Goal: Task Accomplishment & Management: Manage account settings

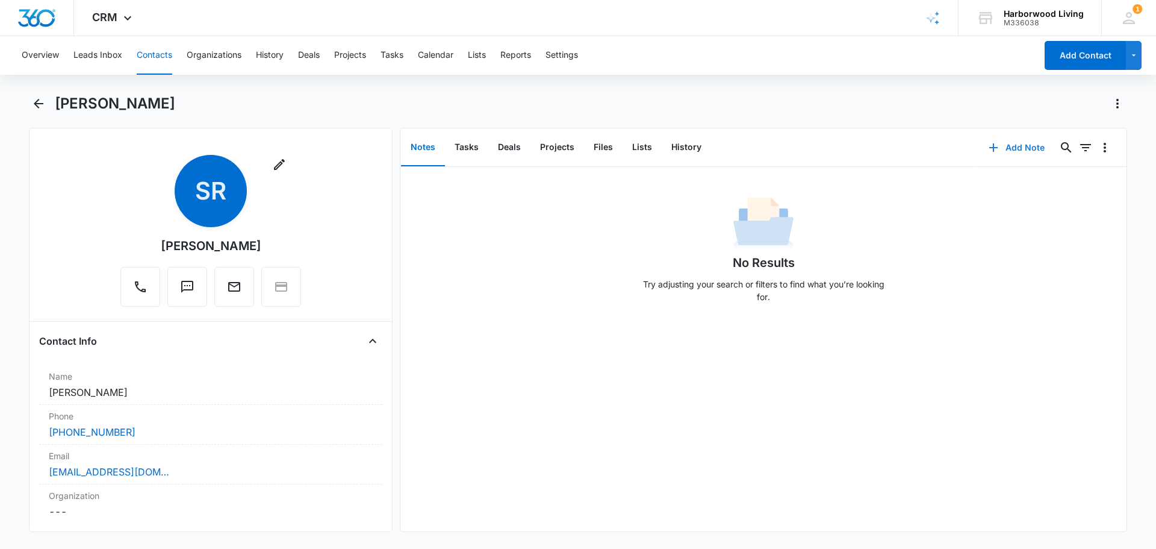
click at [1015, 150] on button "Add Note" at bounding box center [1017, 147] width 80 height 29
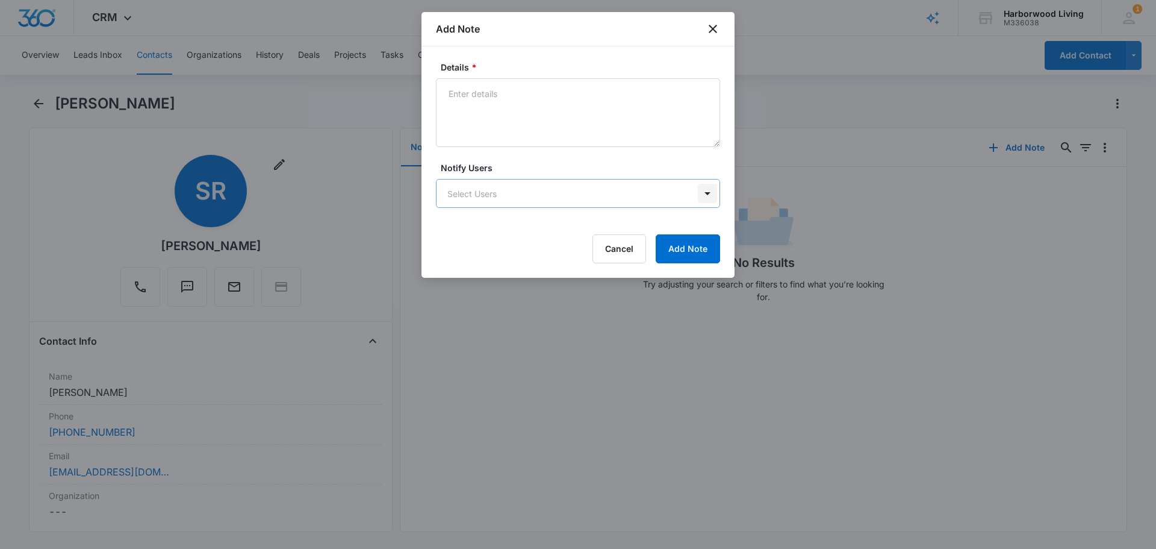
click at [707, 193] on body "CRM Apps Reputation Websites Forms CRM Email Social Content Ads Intelligence Fi…" at bounding box center [578, 274] width 1156 height 549
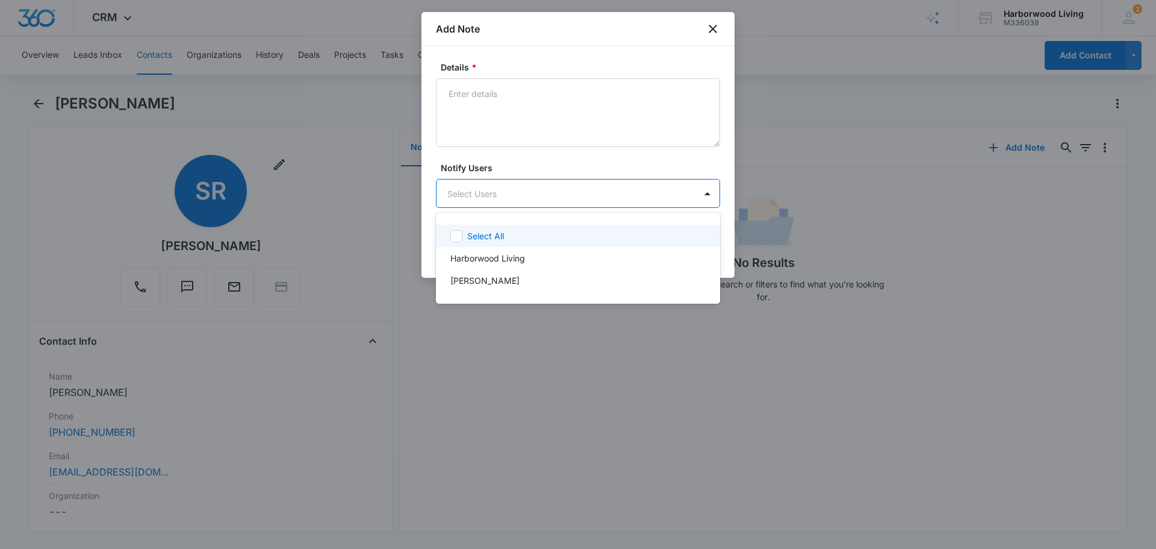
click at [562, 94] on div at bounding box center [578, 274] width 1156 height 549
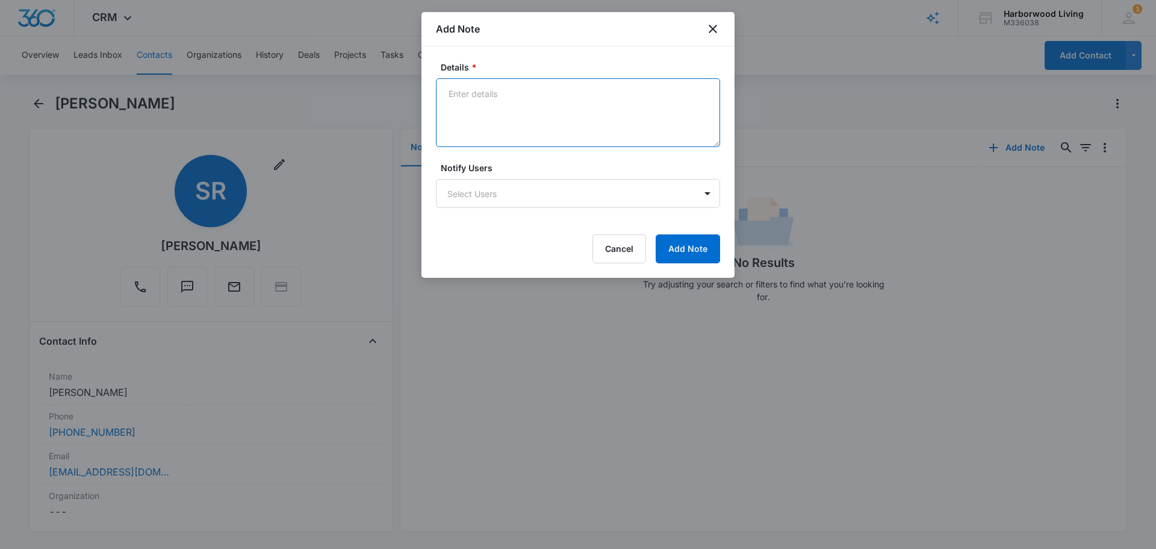
click at [562, 94] on textarea "Details *" at bounding box center [578, 112] width 284 height 69
type textarea "Thiis"
type textarea "This individual is interested in employment."
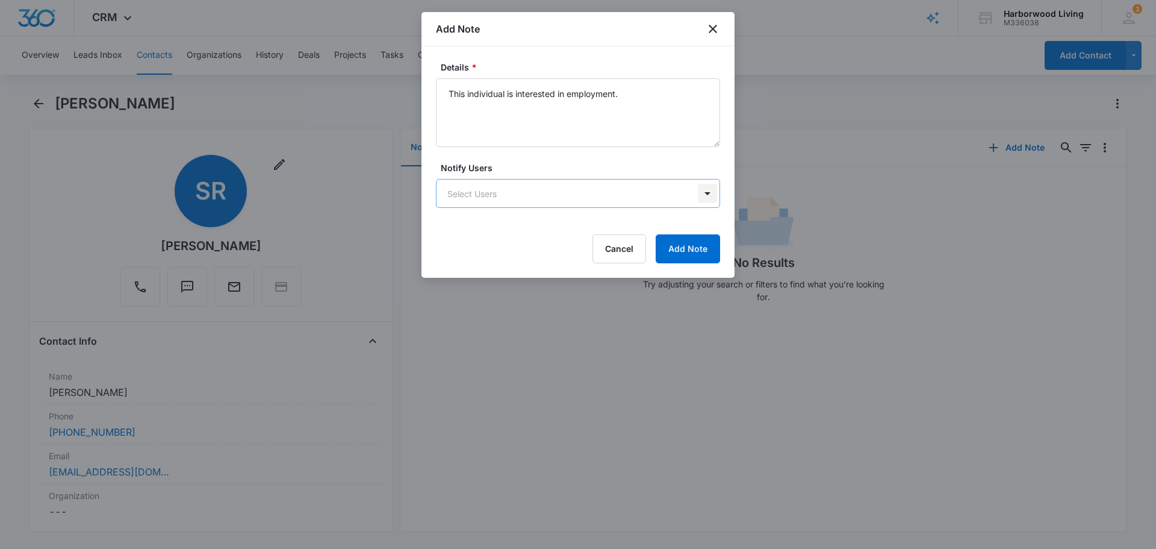
click at [709, 191] on body "CRM Apps Reputation Websites Forms CRM Email Social Content Ads Intelligence Fi…" at bounding box center [578, 274] width 1156 height 549
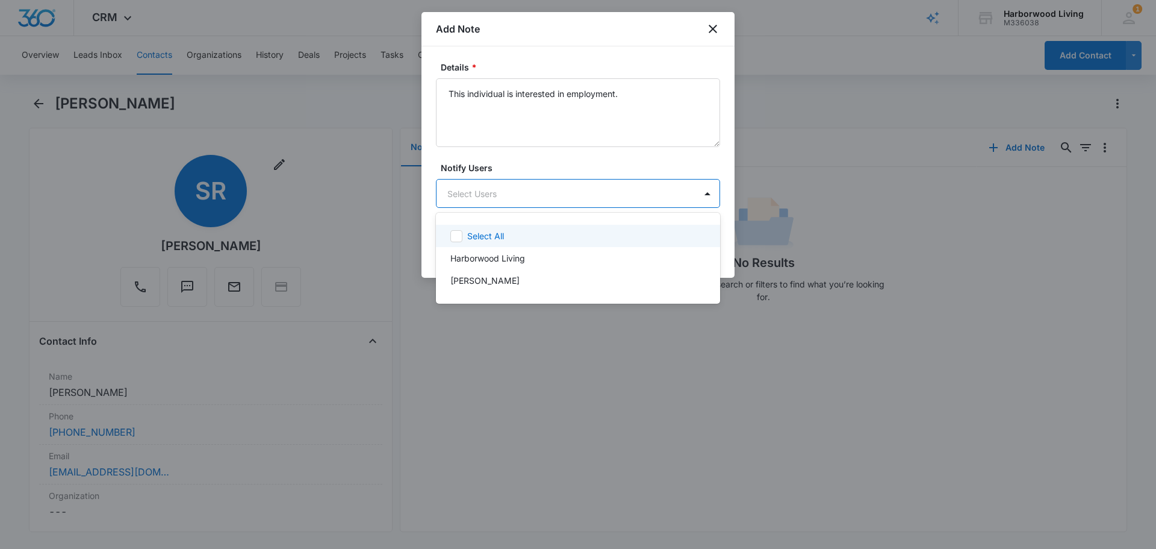
click at [458, 235] on icon at bounding box center [456, 235] width 7 height 5
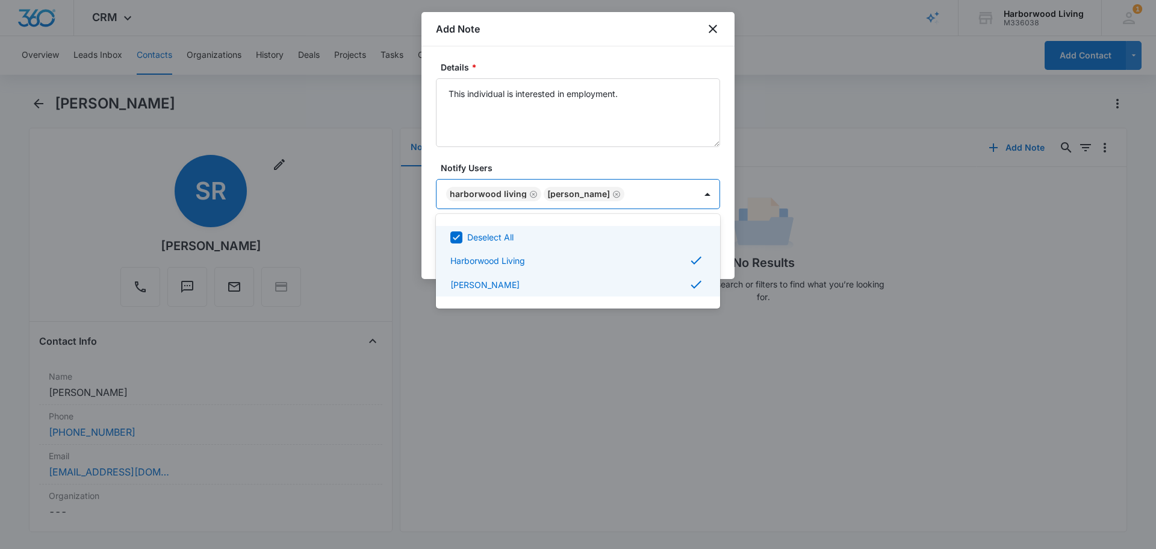
click at [685, 157] on div at bounding box center [578, 274] width 1156 height 549
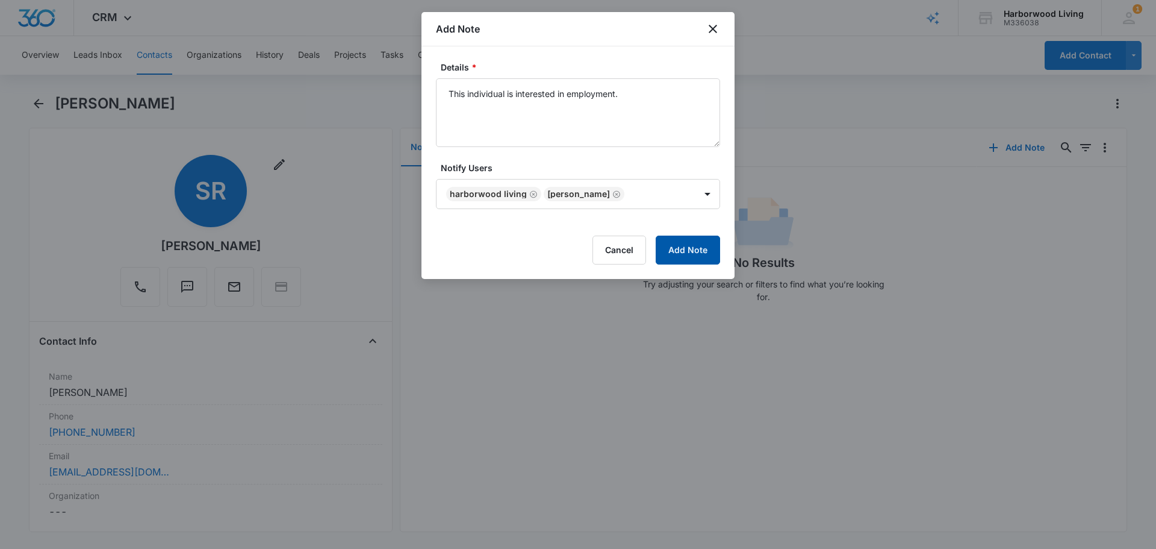
click at [692, 252] on button "Add Note" at bounding box center [688, 249] width 64 height 29
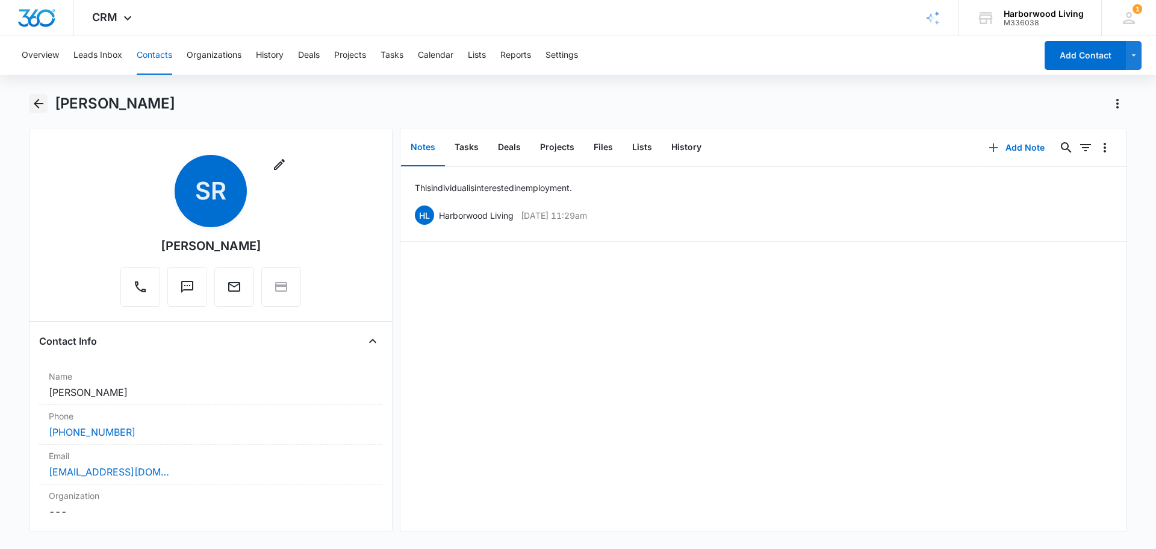
click at [39, 104] on icon "Back" at bounding box center [38, 103] width 14 height 14
click at [104, 54] on button "Leads Inbox" at bounding box center [97, 55] width 49 height 39
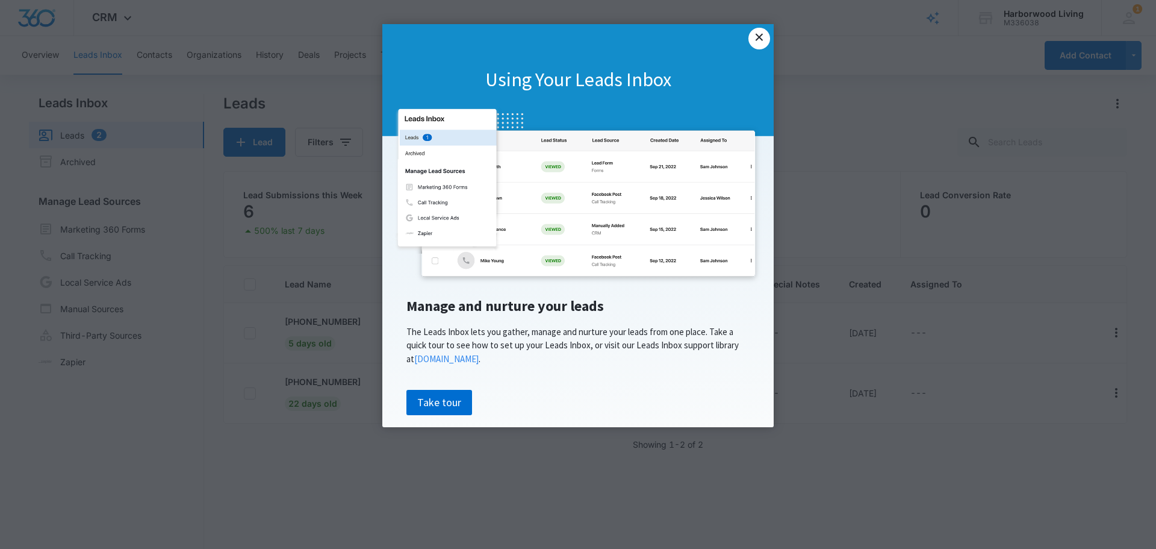
click at [760, 40] on link "×" at bounding box center [759, 39] width 22 height 22
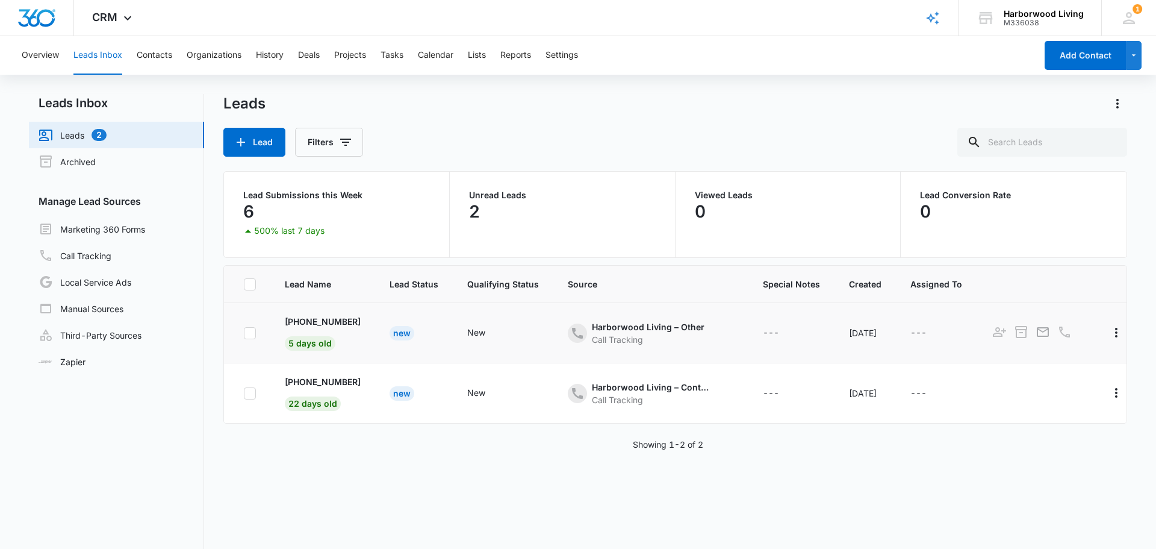
click at [248, 334] on icon at bounding box center [249, 332] width 7 height 5
click at [244, 333] on input "checkbox" at bounding box center [243, 332] width 1 height 1
checkbox input "true"
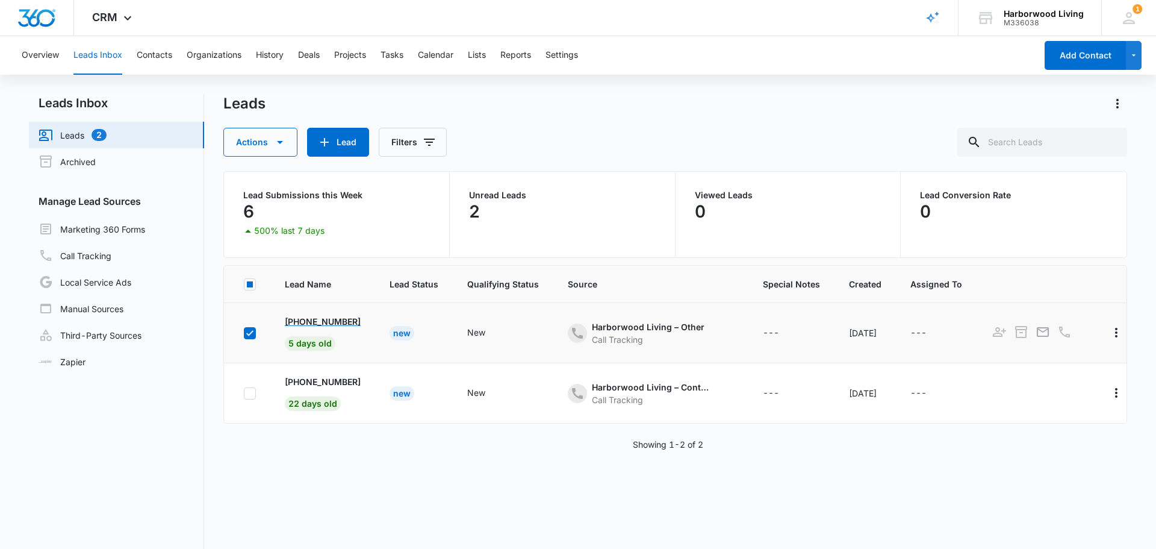
click at [308, 324] on p "[PHONE_NUMBER]" at bounding box center [323, 321] width 76 height 13
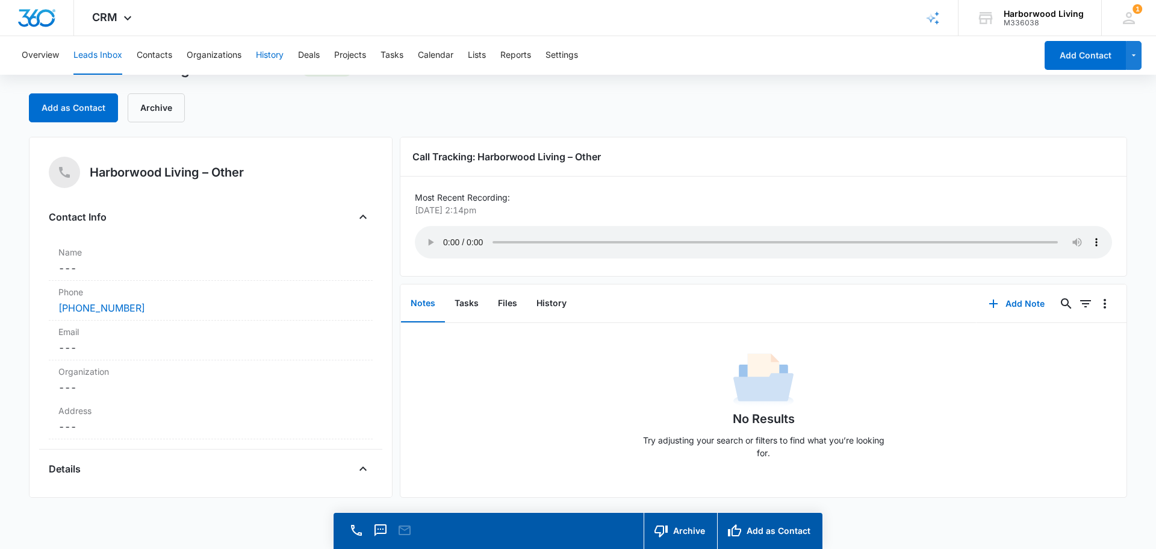
click at [276, 57] on button "History" at bounding box center [270, 55] width 28 height 39
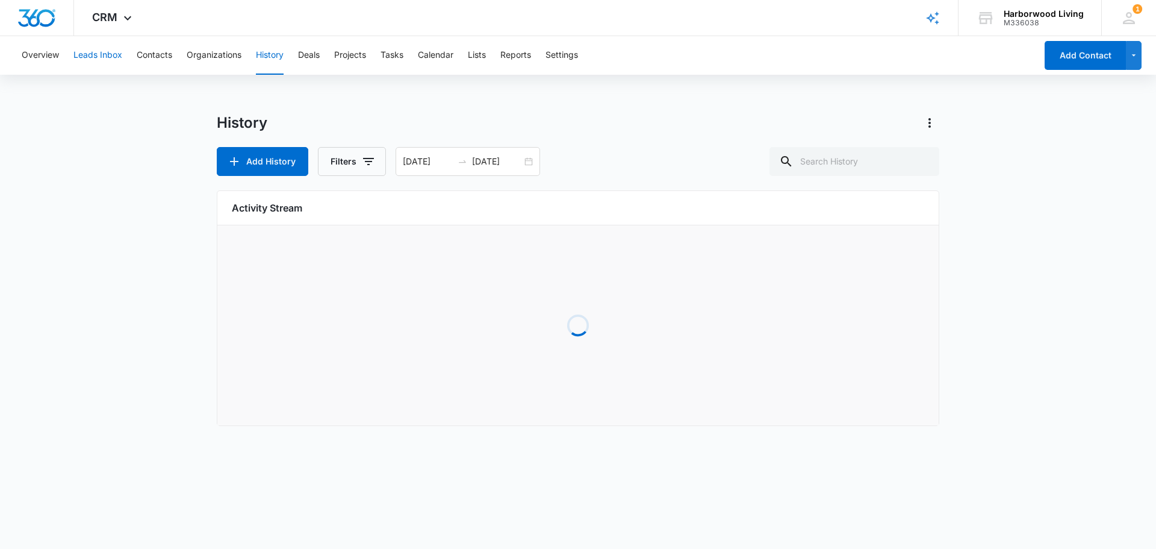
click at [85, 55] on button "Leads Inbox" at bounding box center [97, 55] width 49 height 39
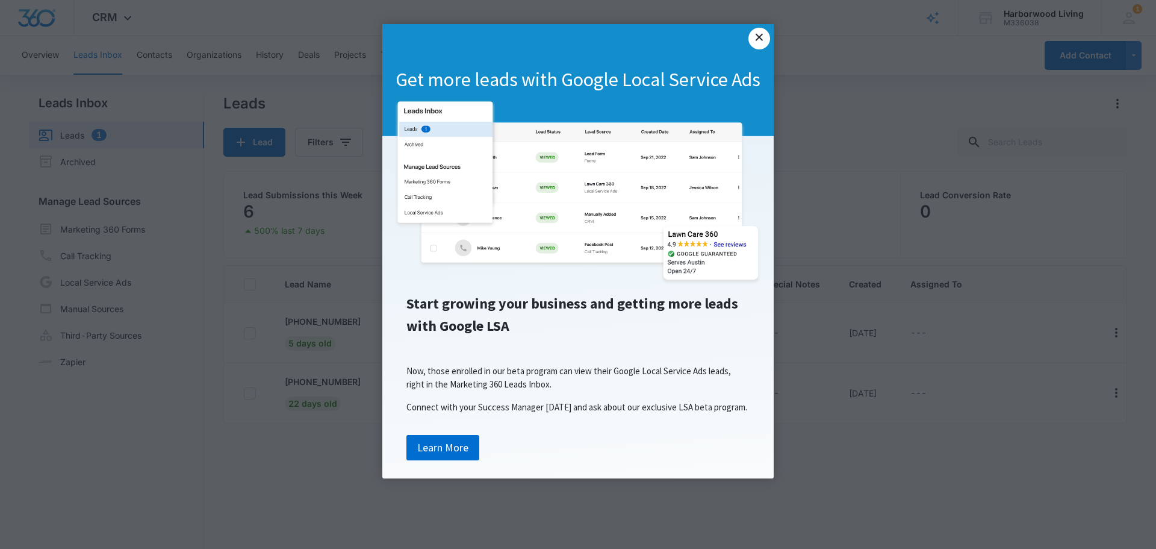
click at [764, 42] on link "×" at bounding box center [759, 39] width 22 height 22
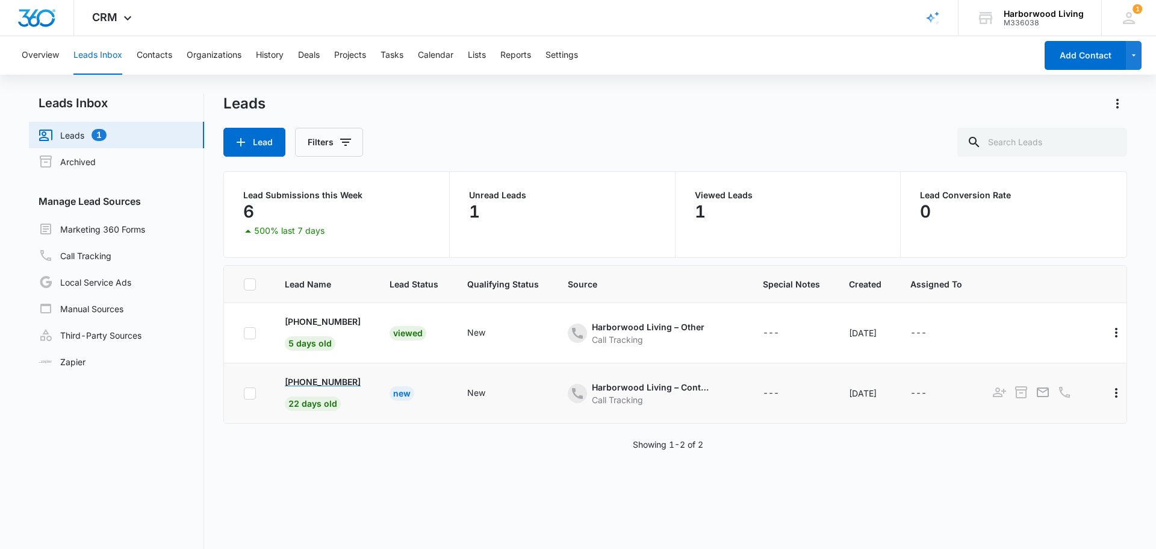
click at [313, 384] on p "[PHONE_NUMBER]" at bounding box center [323, 381] width 76 height 13
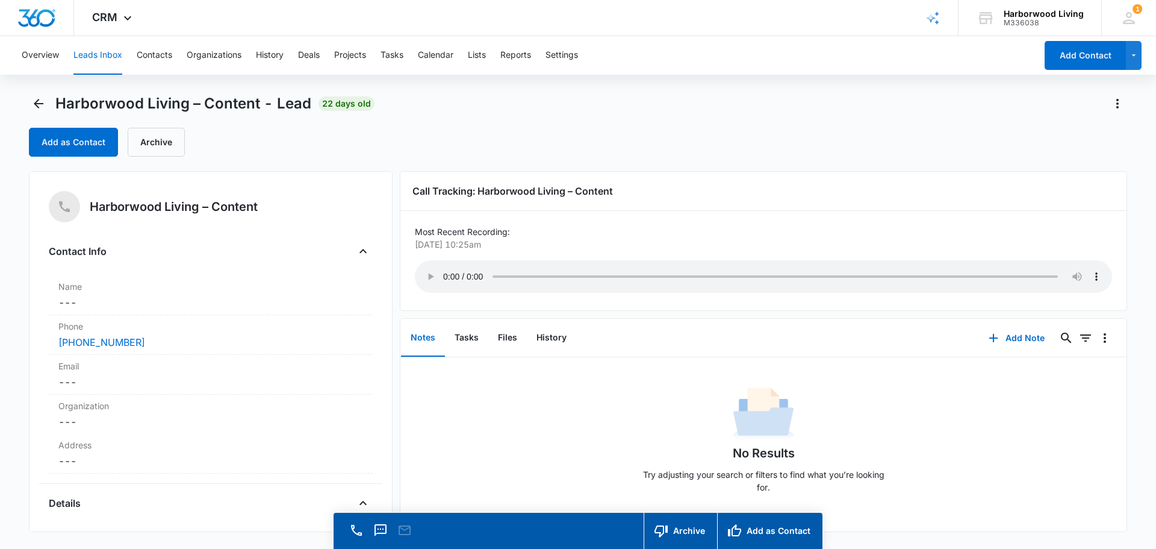
click at [828, 199] on div "Call Tracking: Harborwood Living – Content" at bounding box center [763, 191] width 726 height 39
click at [44, 56] on button "Overview" at bounding box center [40, 55] width 37 height 39
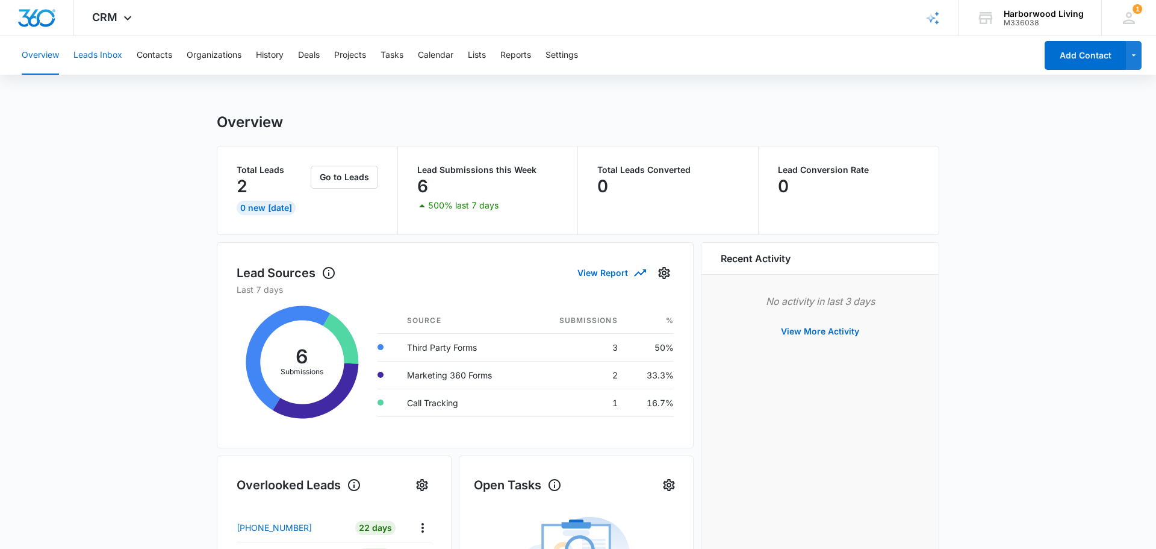
click at [108, 57] on button "Leads Inbox" at bounding box center [97, 55] width 49 height 39
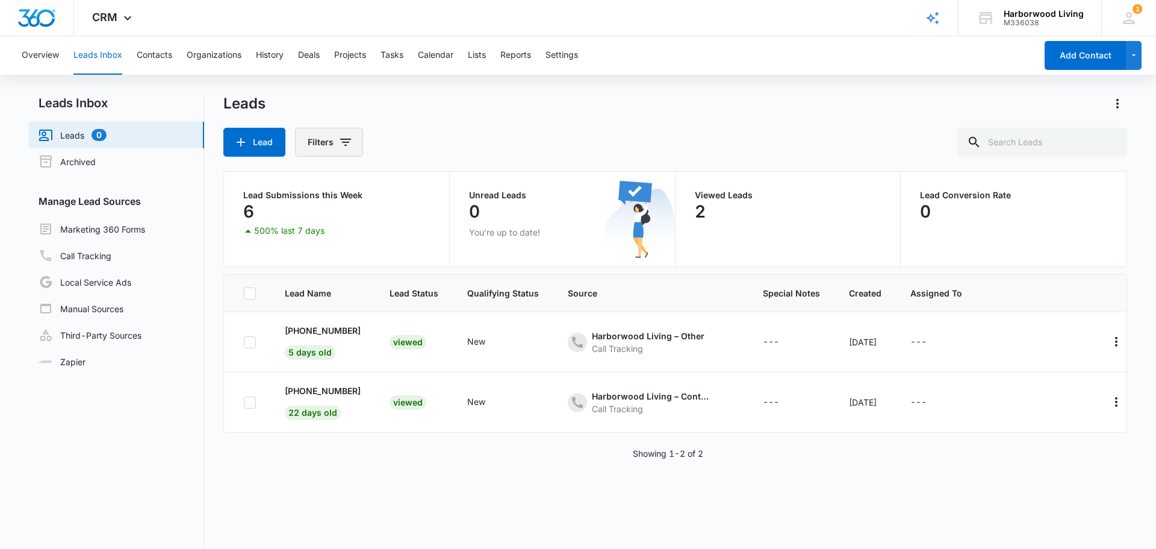
click at [344, 144] on icon "Filters" at bounding box center [345, 142] width 14 height 14
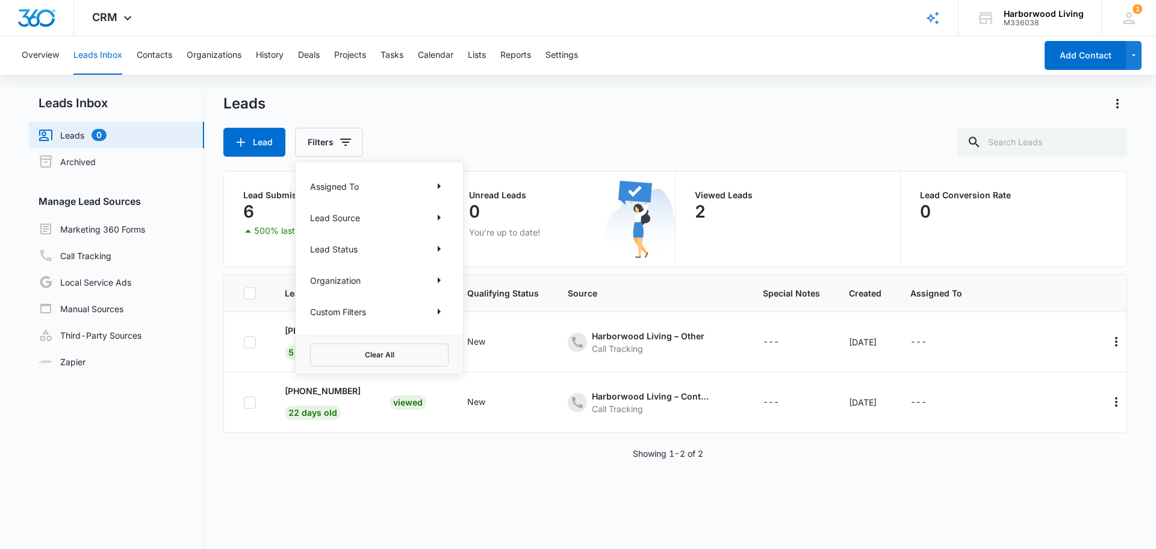
click at [409, 134] on div "Lead Filters Assigned To Lead Source Lead Status Organization Custom Filters Cl…" at bounding box center [675, 142] width 904 height 29
